Goal: Transaction & Acquisition: Purchase product/service

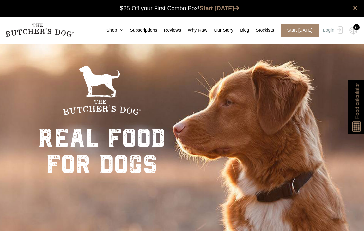
scroll to position [0, 0]
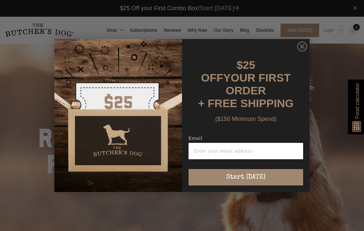
click at [113, 31] on div "Close dialog $25 OFF YOUR FIRST ORDER + FREE SHIPPING ($150 Minimum Spend) Emai…" at bounding box center [182, 115] width 364 height 231
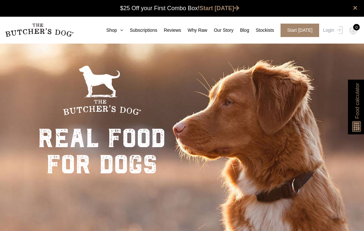
click at [0, 0] on img at bounding box center [0, 0] width 0 height 0
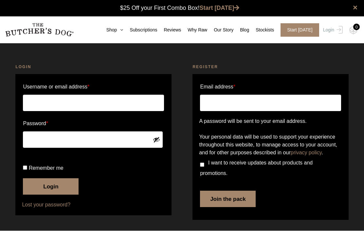
type input "[PERSON_NAME][EMAIL_ADDRESS][DOMAIN_NAME]"
click at [51, 195] on button "Login" at bounding box center [51, 186] width 56 height 16
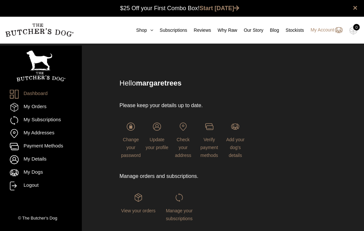
scroll to position [0, 0]
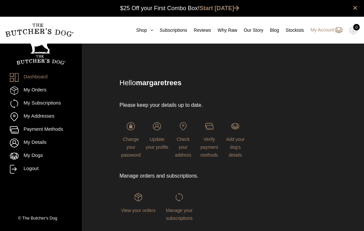
click at [147, 32] on icon at bounding box center [150, 30] width 6 height 5
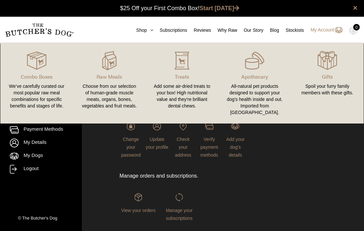
click at [110, 96] on div "Choose from our selection of human-grade muscle meats, organs, bones, vegetable…" at bounding box center [109, 96] width 57 height 26
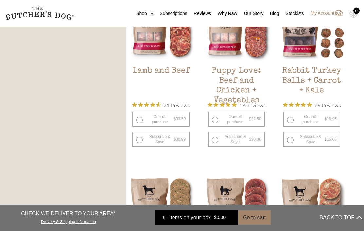
scroll to position [563, 0]
click at [232, 120] on label "One-off purchase $ 32.50 — or subscribe and save 7.5%" at bounding box center [236, 118] width 57 height 15
radio input "true"
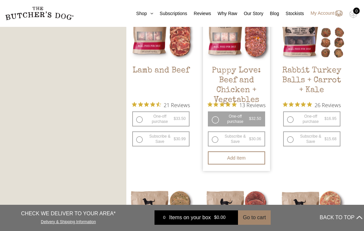
click at [237, 162] on button "Add item" at bounding box center [236, 157] width 57 height 13
click at [233, 159] on button "Add more" at bounding box center [236, 157] width 57 height 13
click at [235, 160] on button "Add more" at bounding box center [236, 157] width 57 height 13
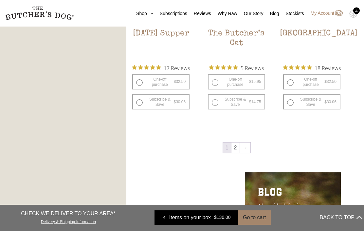
scroll to position [794, 0]
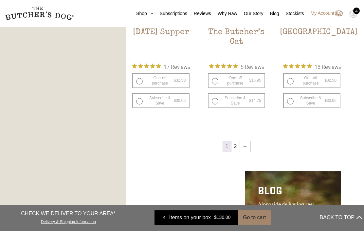
click at [246, 148] on link "→" at bounding box center [245, 146] width 10 height 10
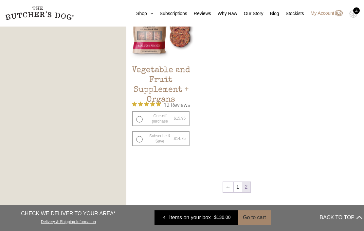
scroll to position [386, 0]
click at [229, 188] on link "←" at bounding box center [228, 186] width 10 height 10
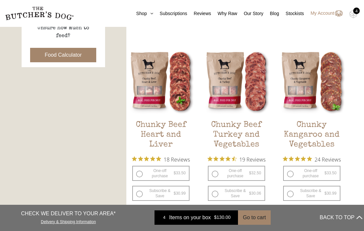
scroll to position [331, 0]
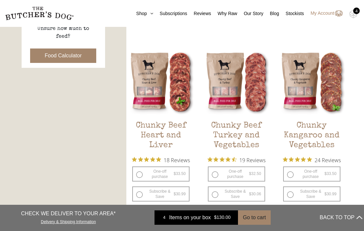
click at [140, 174] on label "One-off purchase $ 33.50 — or subscribe and save 7.5%" at bounding box center [160, 173] width 57 height 15
radio input "true"
click at [163, 175] on label "One-off purchase $ 33.50 — or subscribe and save 7.5%" at bounding box center [160, 173] width 57 height 15
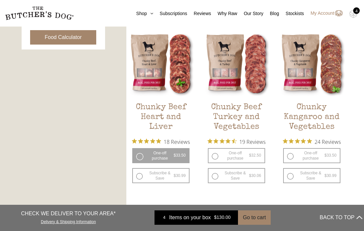
scroll to position [349, 0]
click at [174, 110] on h2 "Chunky Beef Heart and Liver" at bounding box center [160, 117] width 67 height 31
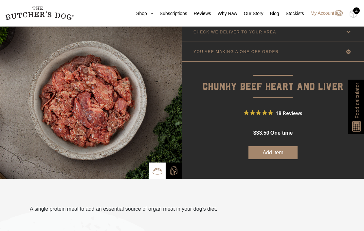
scroll to position [21, 0]
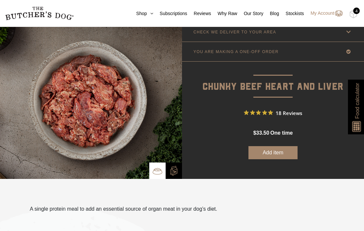
click at [270, 155] on button "Add item" at bounding box center [272, 152] width 49 height 13
click at [269, 154] on button "Add more" at bounding box center [272, 152] width 49 height 13
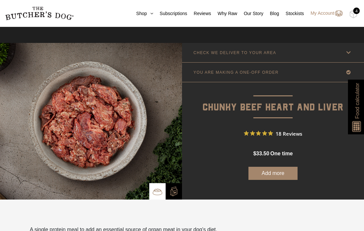
scroll to position [0, 0]
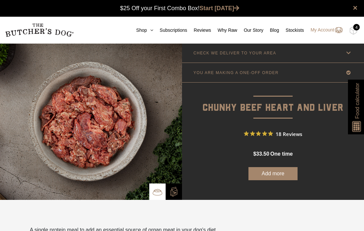
click at [0, 0] on img at bounding box center [0, 0] width 0 height 0
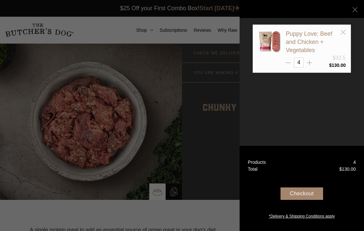
click at [353, 8] on line at bounding box center [354, 9] width 5 height 5
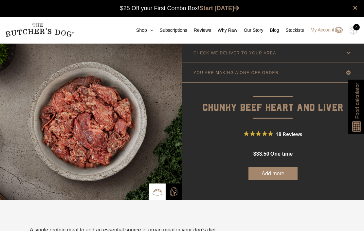
click at [138, 32] on link "Shop" at bounding box center [141, 30] width 24 height 7
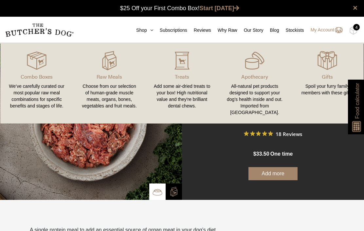
click at [107, 96] on div "Choose from our selection of human-grade muscle meats, organs, bones, vegetable…" at bounding box center [109, 96] width 57 height 26
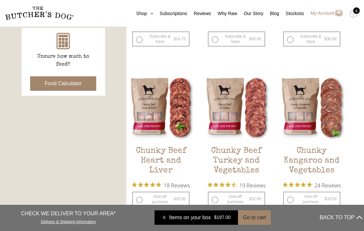
scroll to position [303, 0]
click at [0, 0] on img at bounding box center [0, 0] width 0 height 0
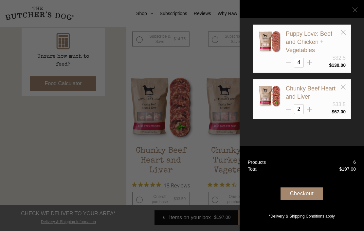
click at [299, 199] on div "Checkout" at bounding box center [301, 193] width 43 height 12
